Goal: Information Seeking & Learning: Learn about a topic

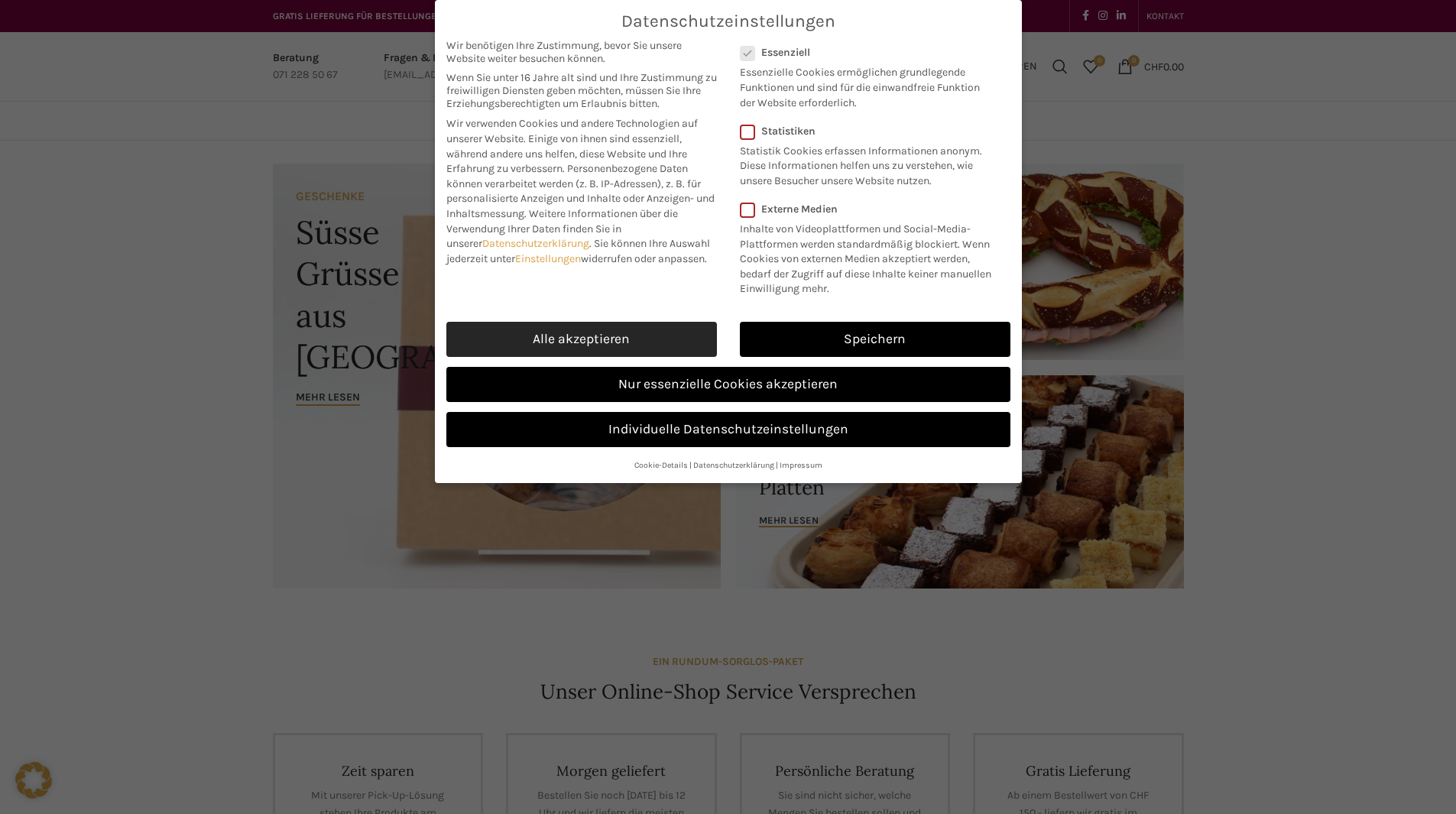
click at [622, 343] on link "Alle akzeptieren" at bounding box center [582, 338] width 271 height 35
checkbox input "true"
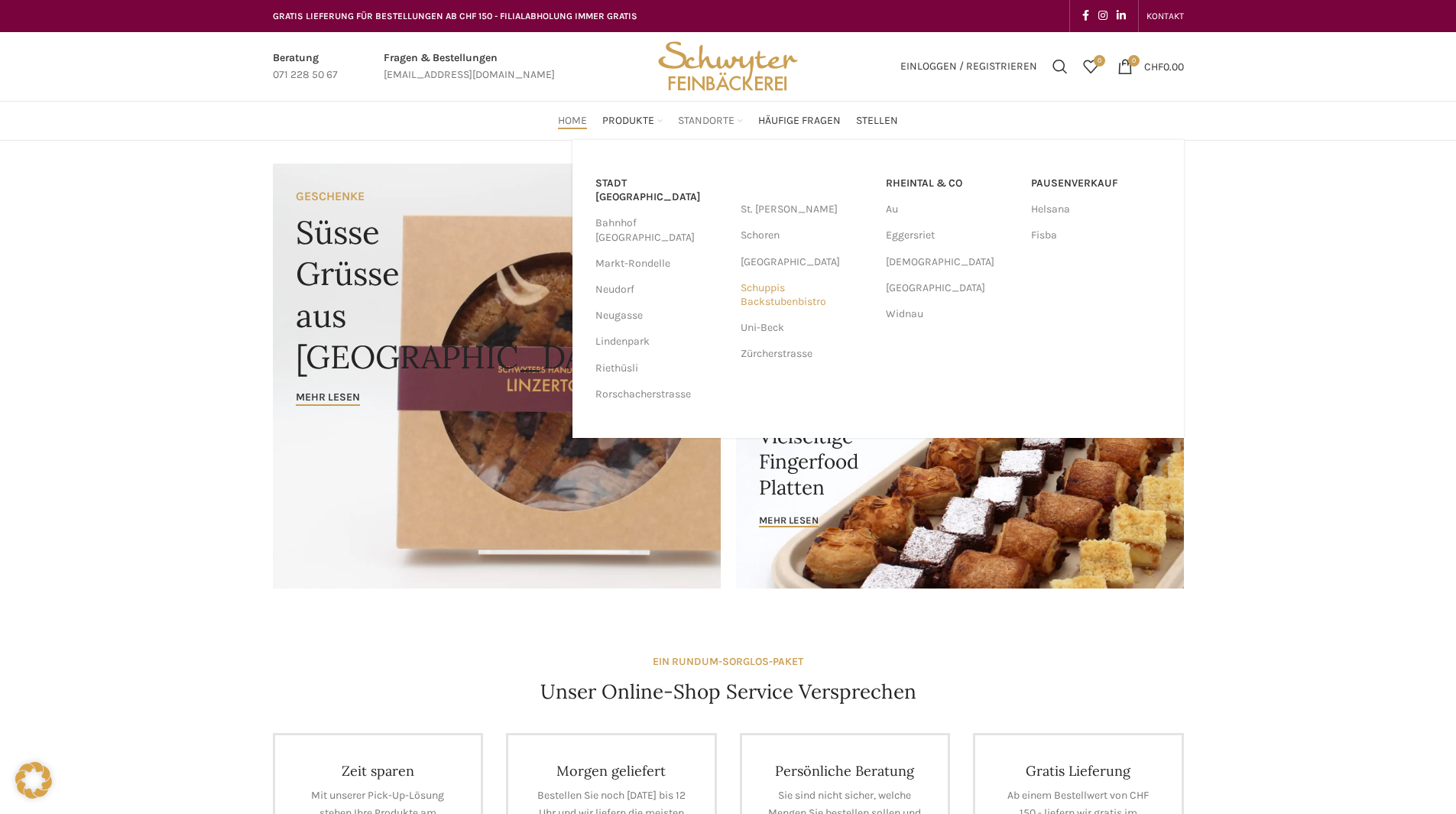
click at [777, 306] on link "Schuppis Backstubenbistro" at bounding box center [805, 294] width 130 height 40
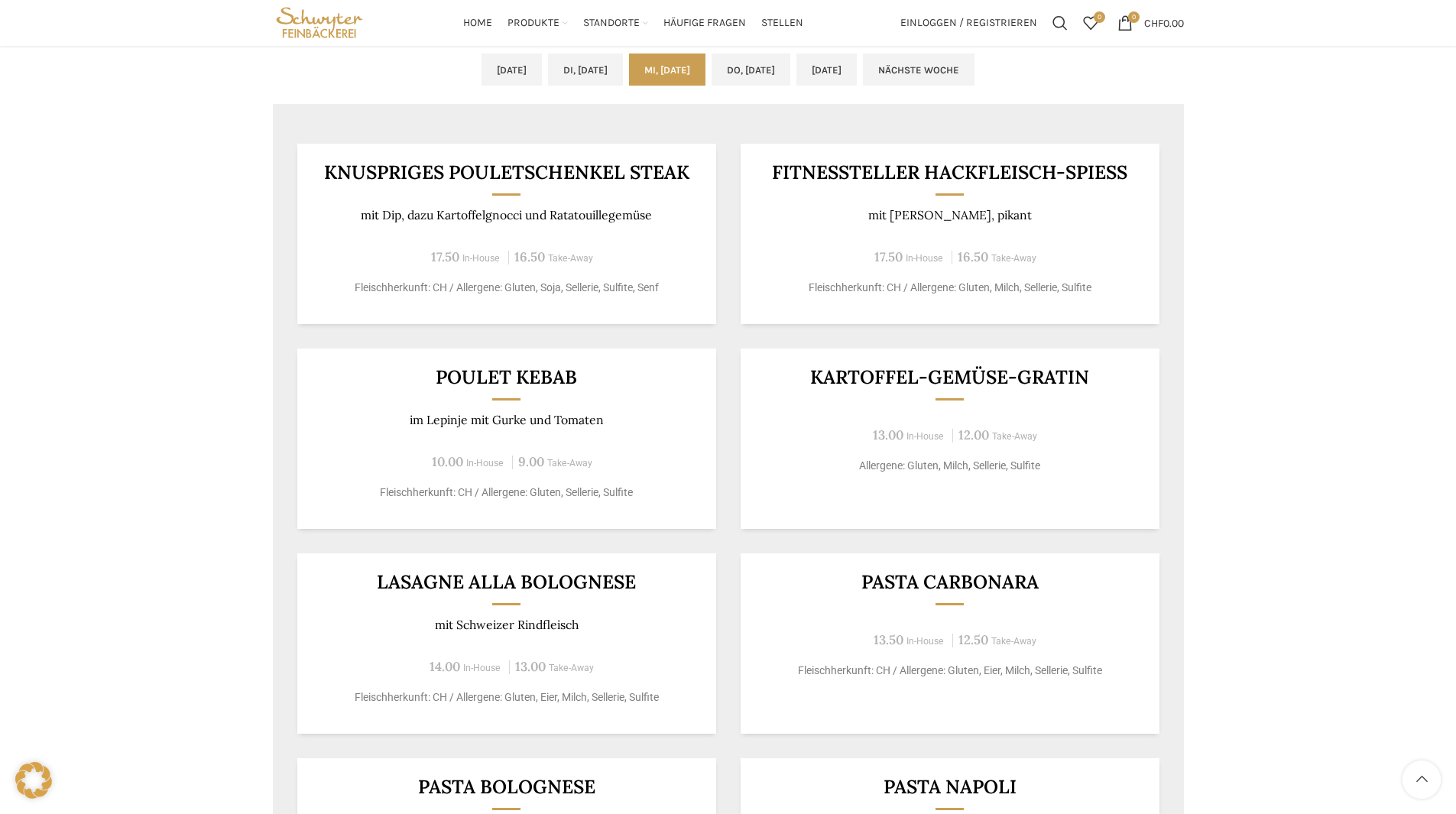
scroll to position [611, 0]
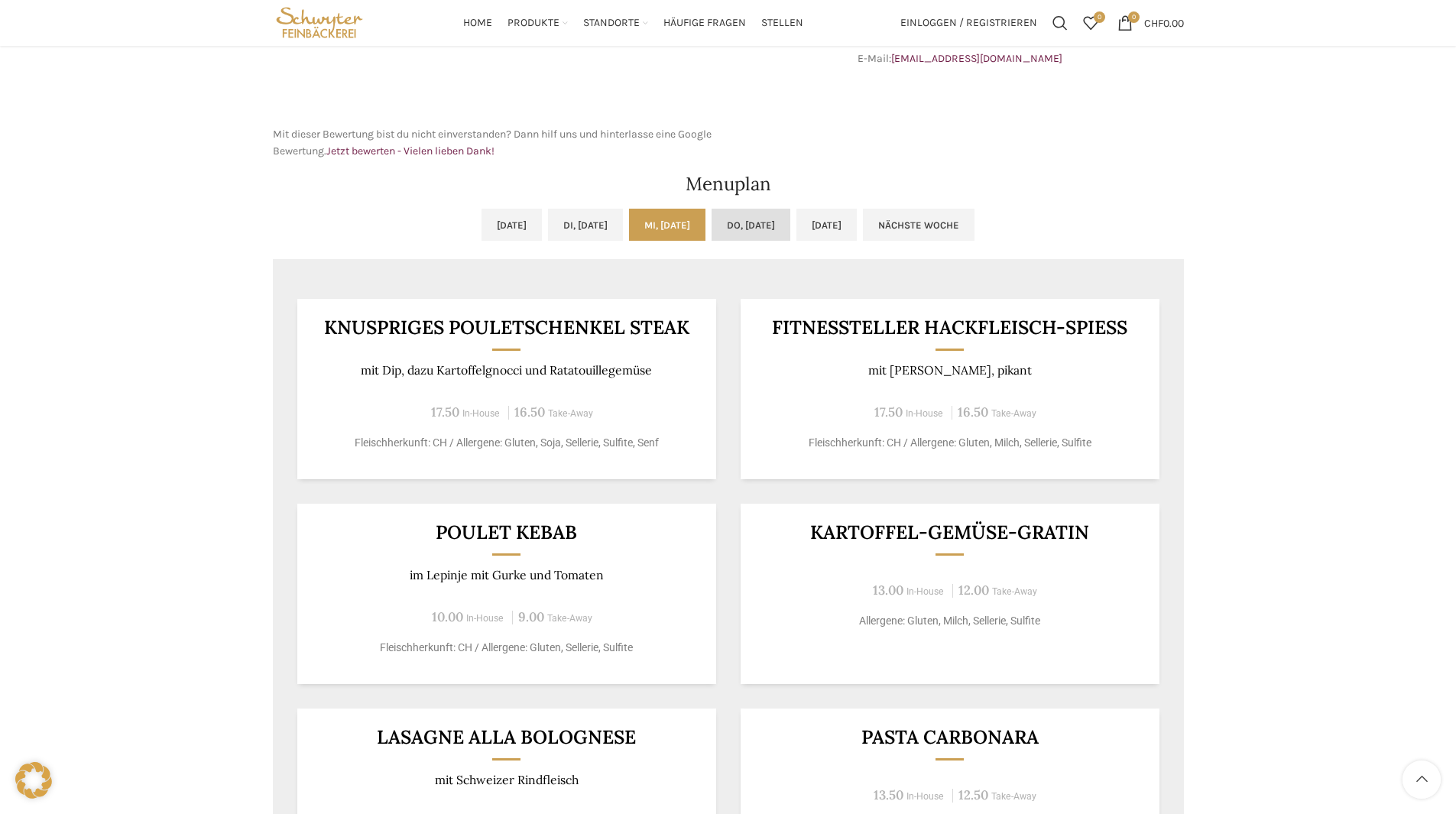
click at [744, 222] on link "Do, [DATE]" at bounding box center [750, 224] width 78 height 32
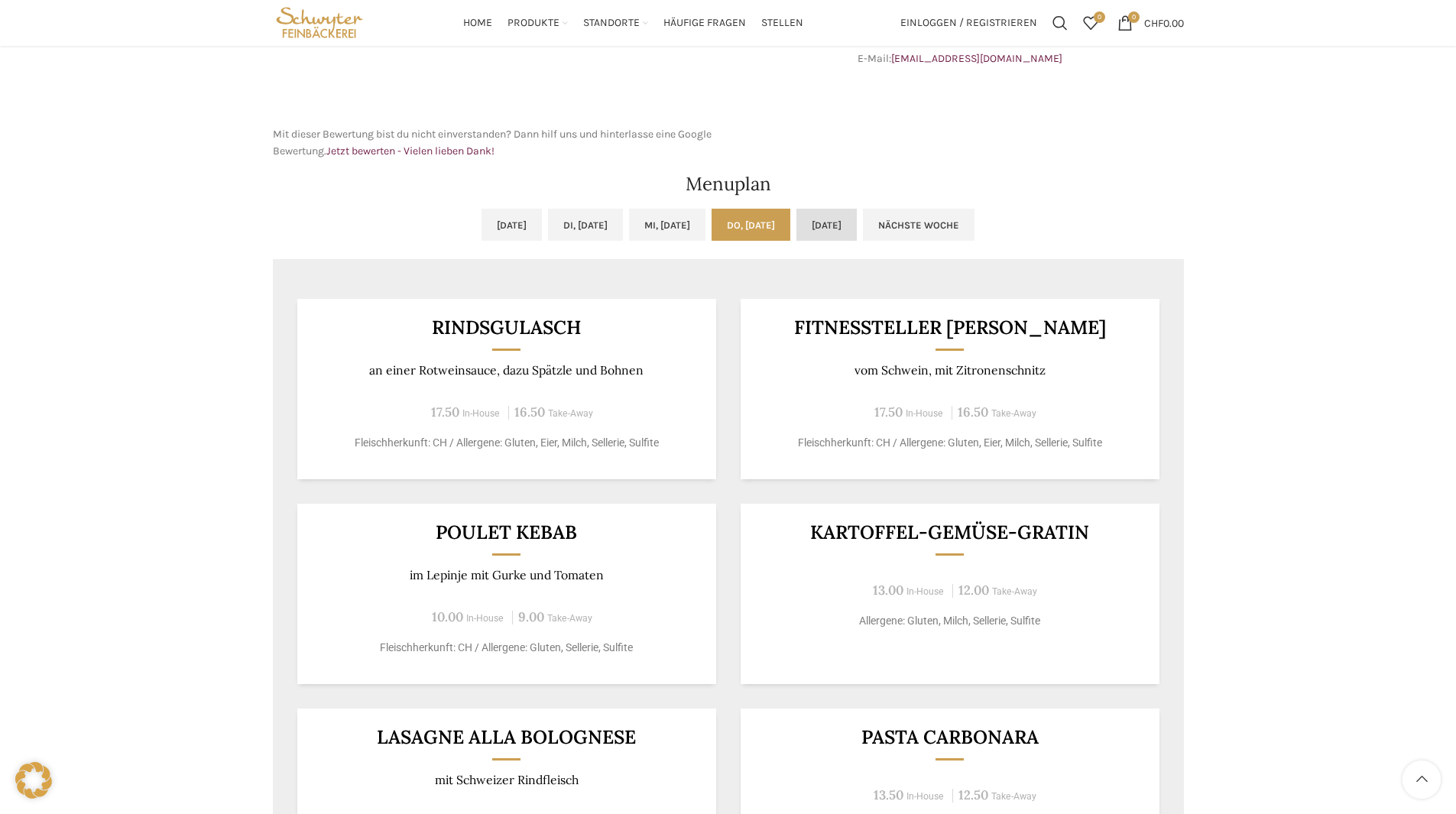
click at [856, 223] on link "[DATE]" at bounding box center [826, 224] width 60 height 32
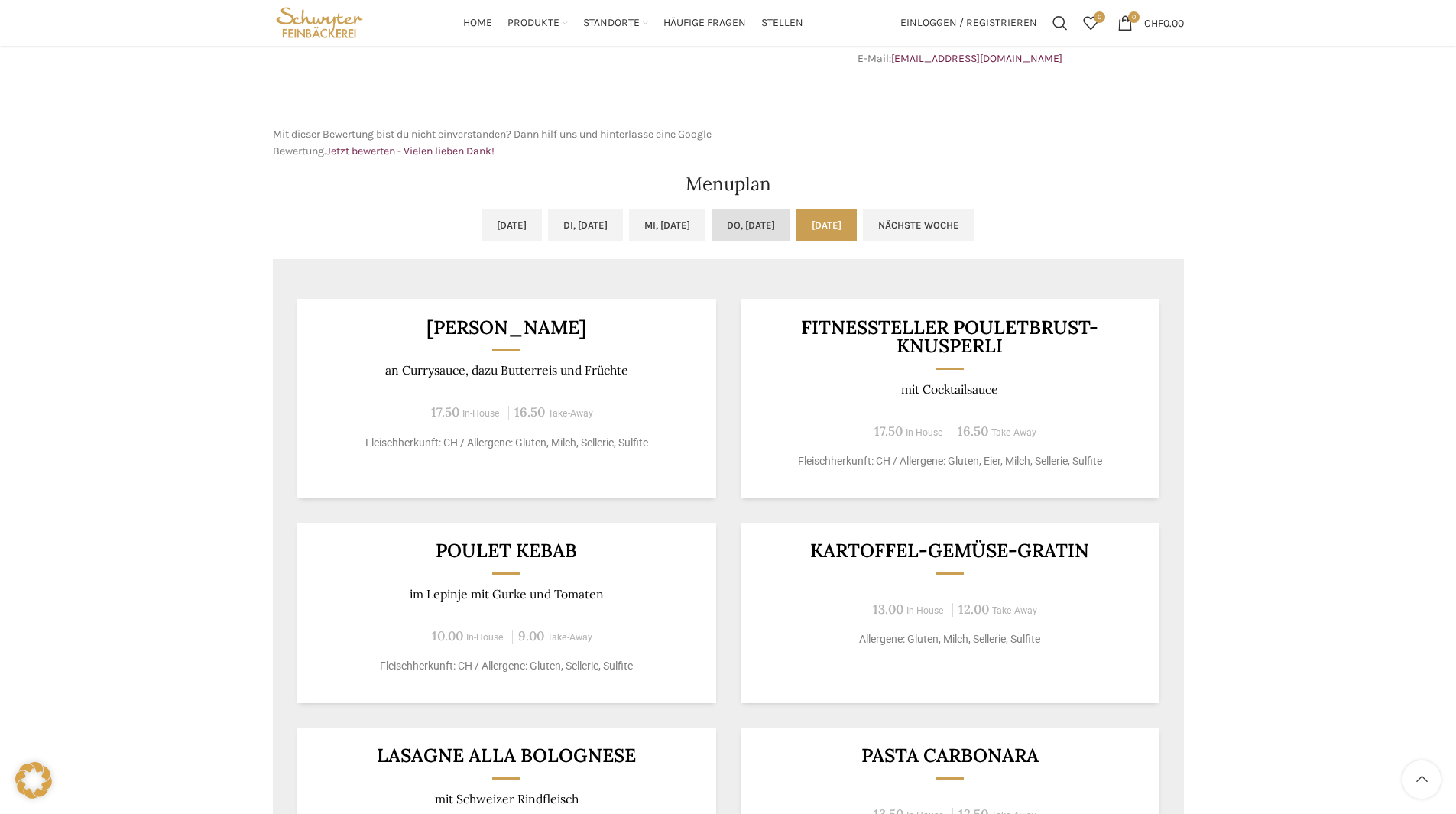
click at [790, 221] on link "Do, [DATE]" at bounding box center [750, 224] width 78 height 32
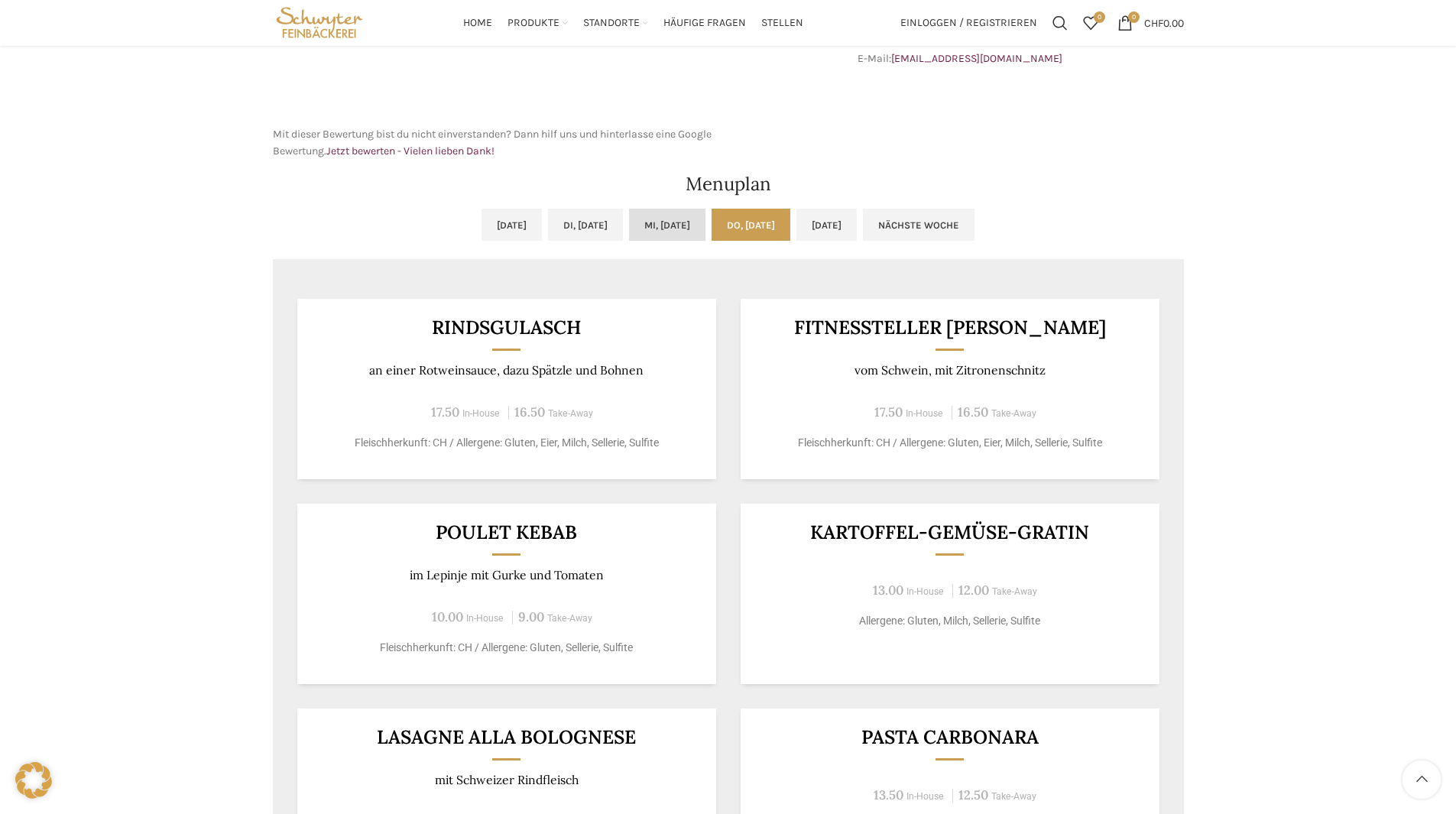
click at [706, 221] on link "Mi, 13.08.2025" at bounding box center [667, 224] width 77 height 32
